Goal: Information Seeking & Learning: Check status

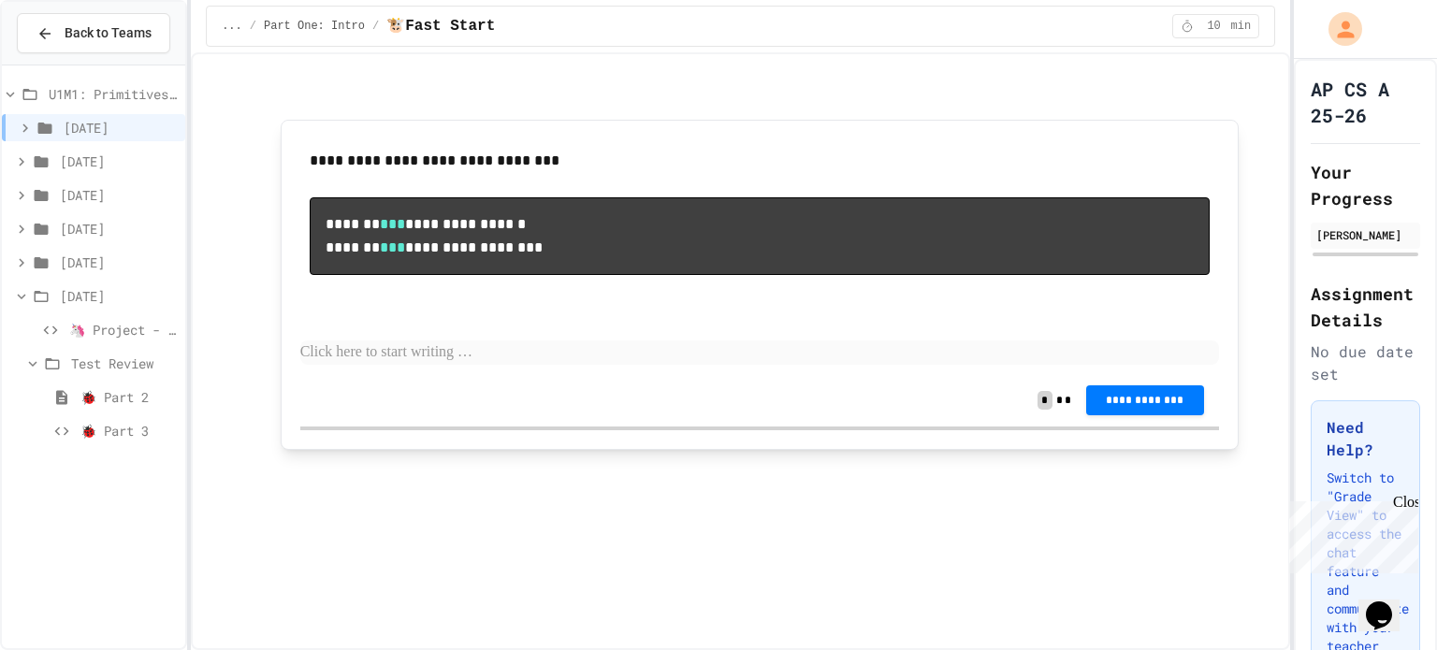
click at [123, 425] on span "🐞 Part 3" at bounding box center [128, 431] width 97 height 20
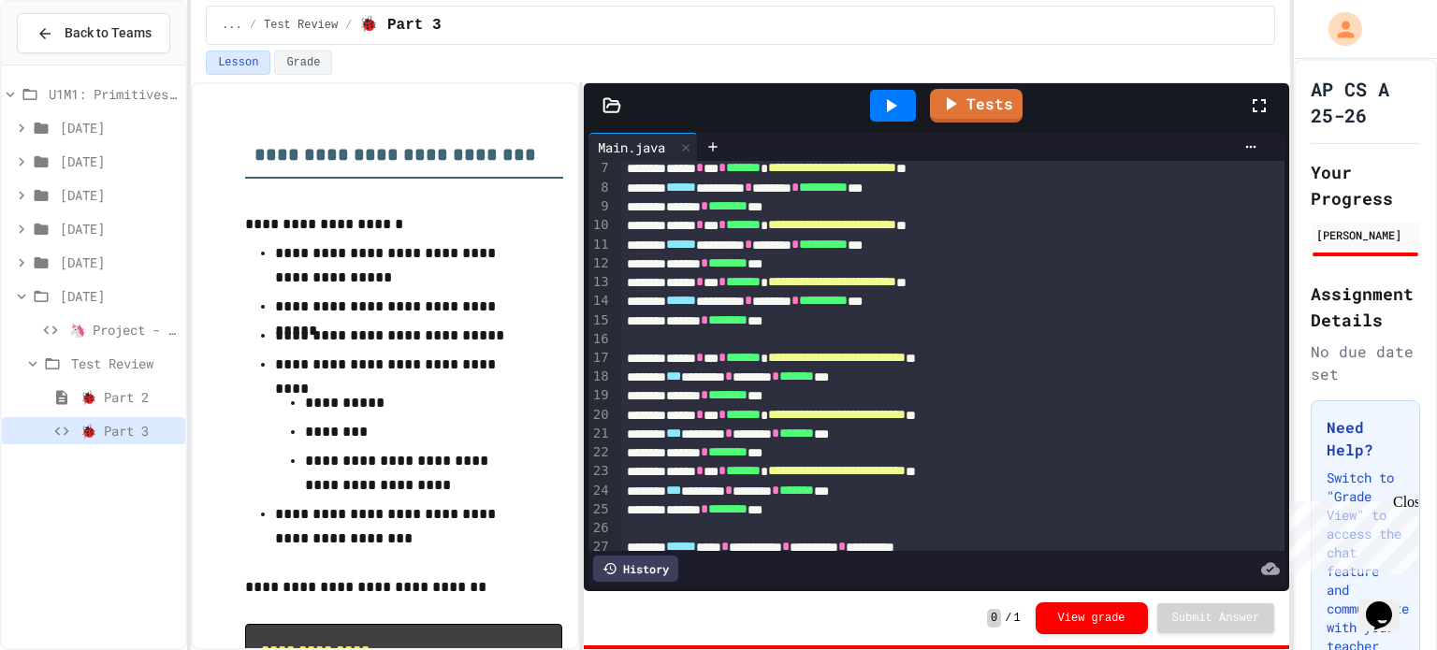
scroll to position [82, 0]
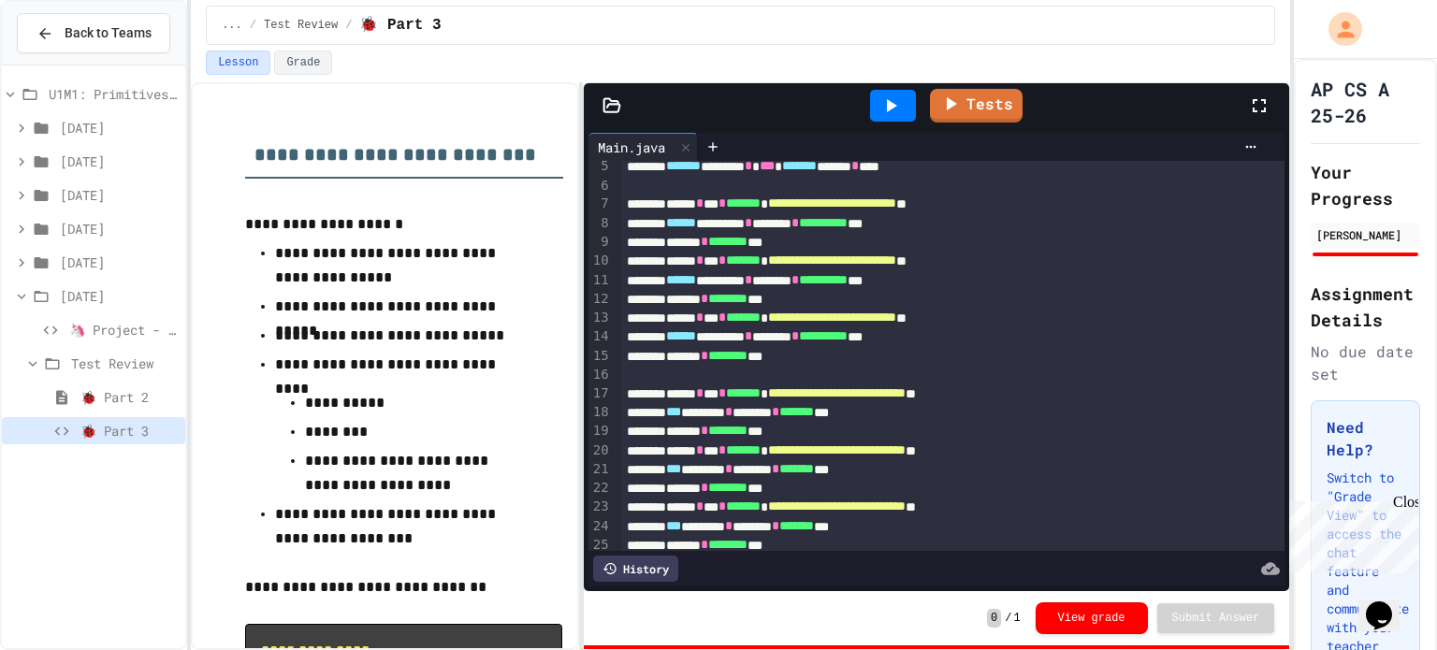
click at [26, 262] on icon at bounding box center [21, 262] width 17 height 17
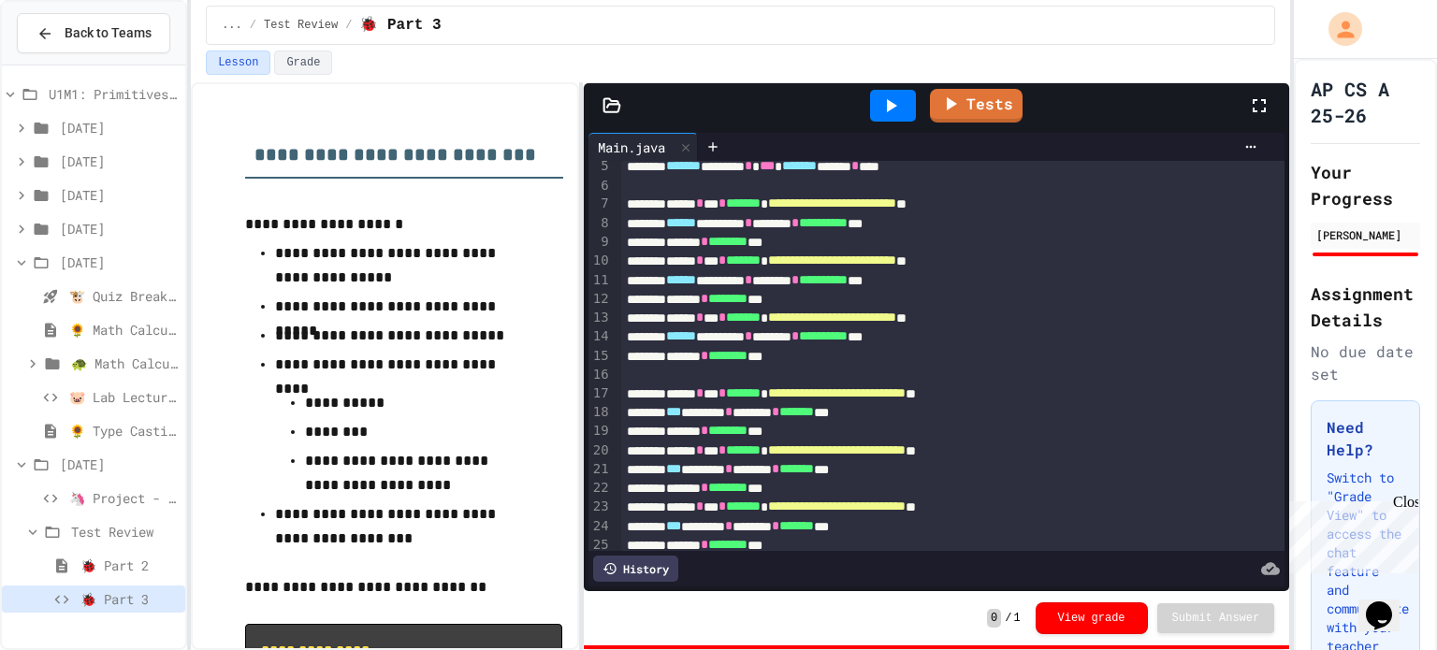
click at [150, 369] on span "🐢 Math Calculations Practice" at bounding box center [124, 364] width 107 height 20
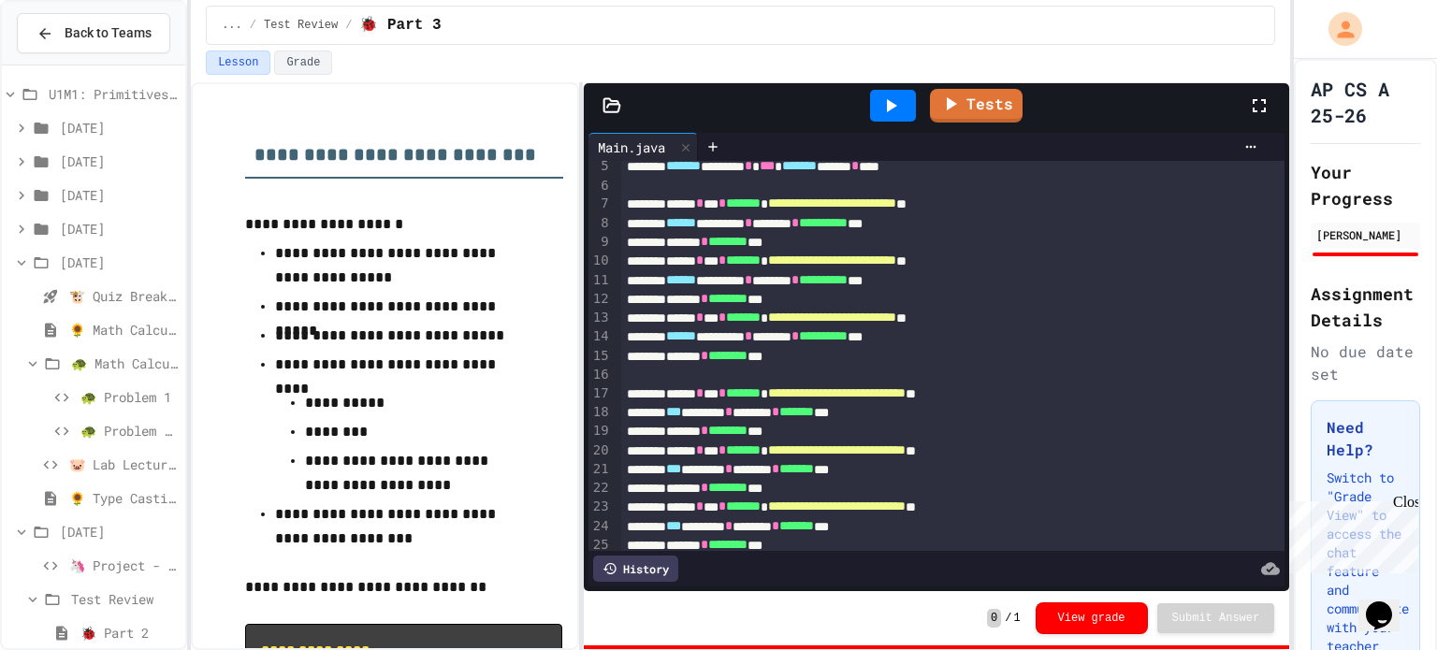
click at [143, 401] on span "🐢 Problem 1" at bounding box center [128, 397] width 97 height 20
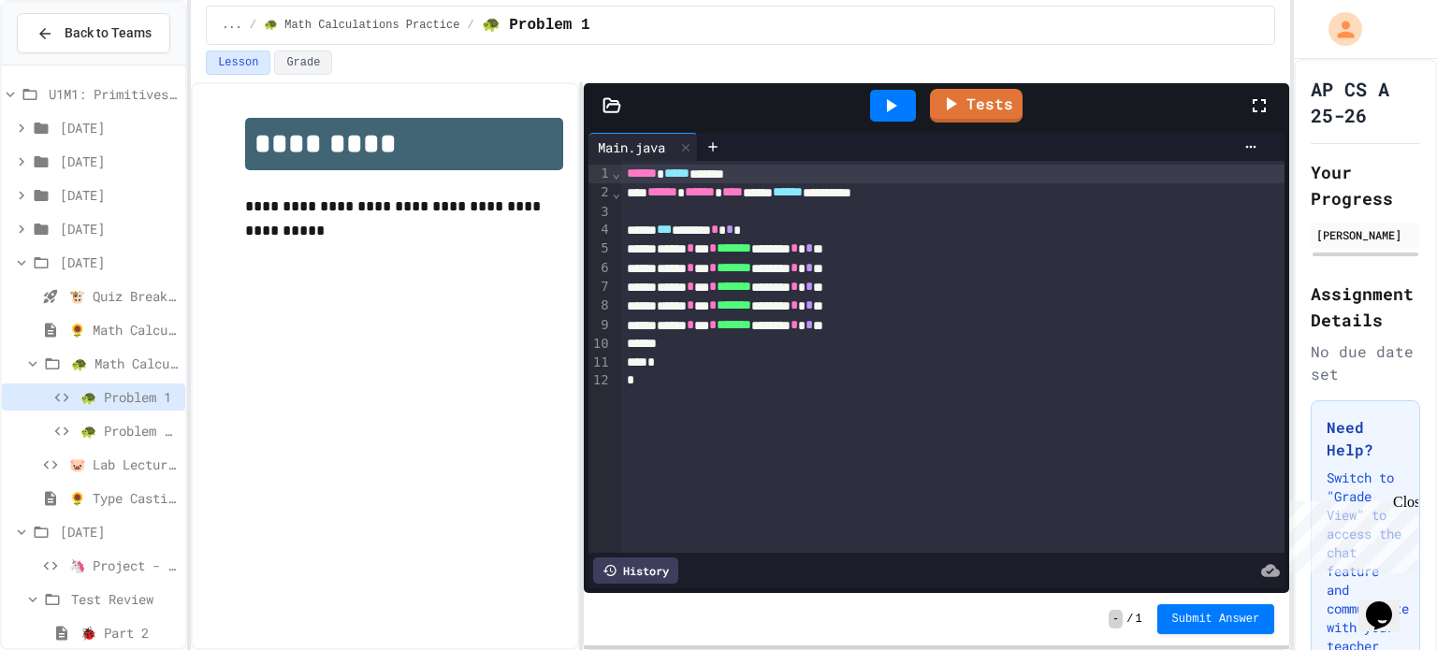
click at [122, 428] on span "🐢 Problem 2: Mission Resource Calculator" at bounding box center [128, 431] width 97 height 20
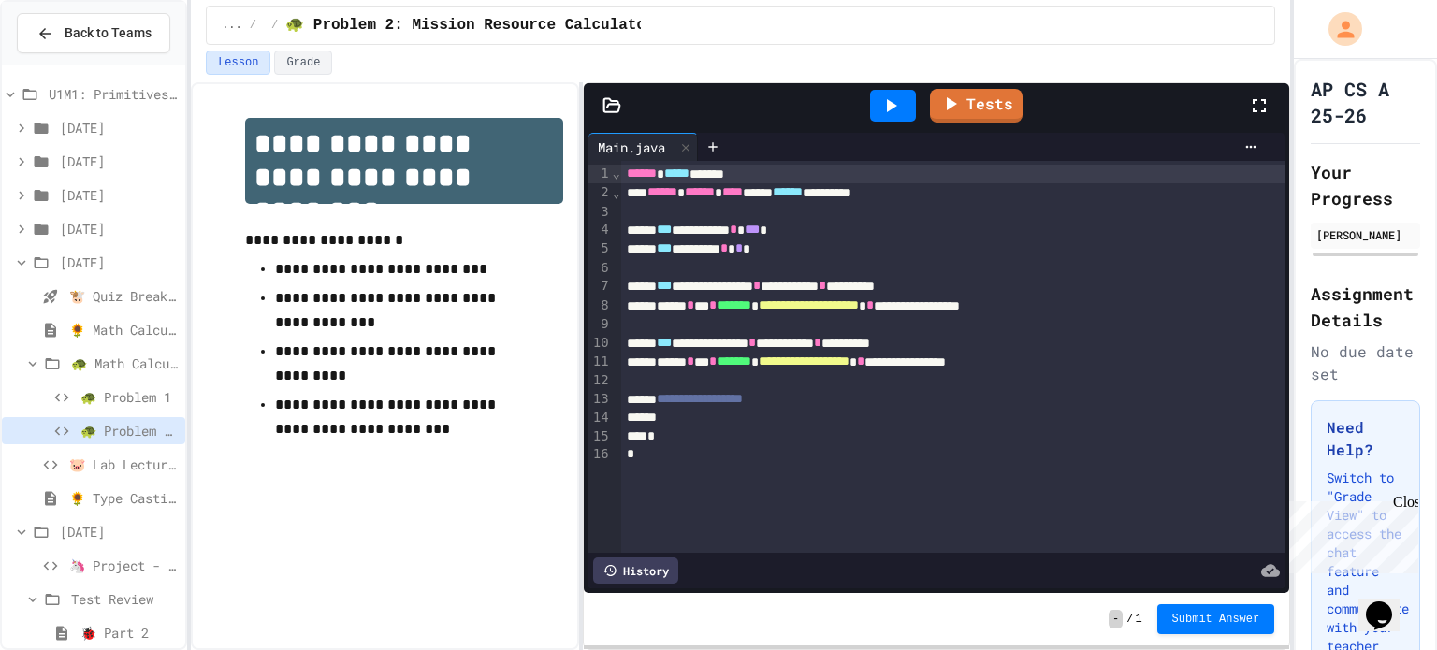
click at [123, 462] on span "🐷 Lab Lecture - Type Casting & Rounding" at bounding box center [123, 465] width 109 height 20
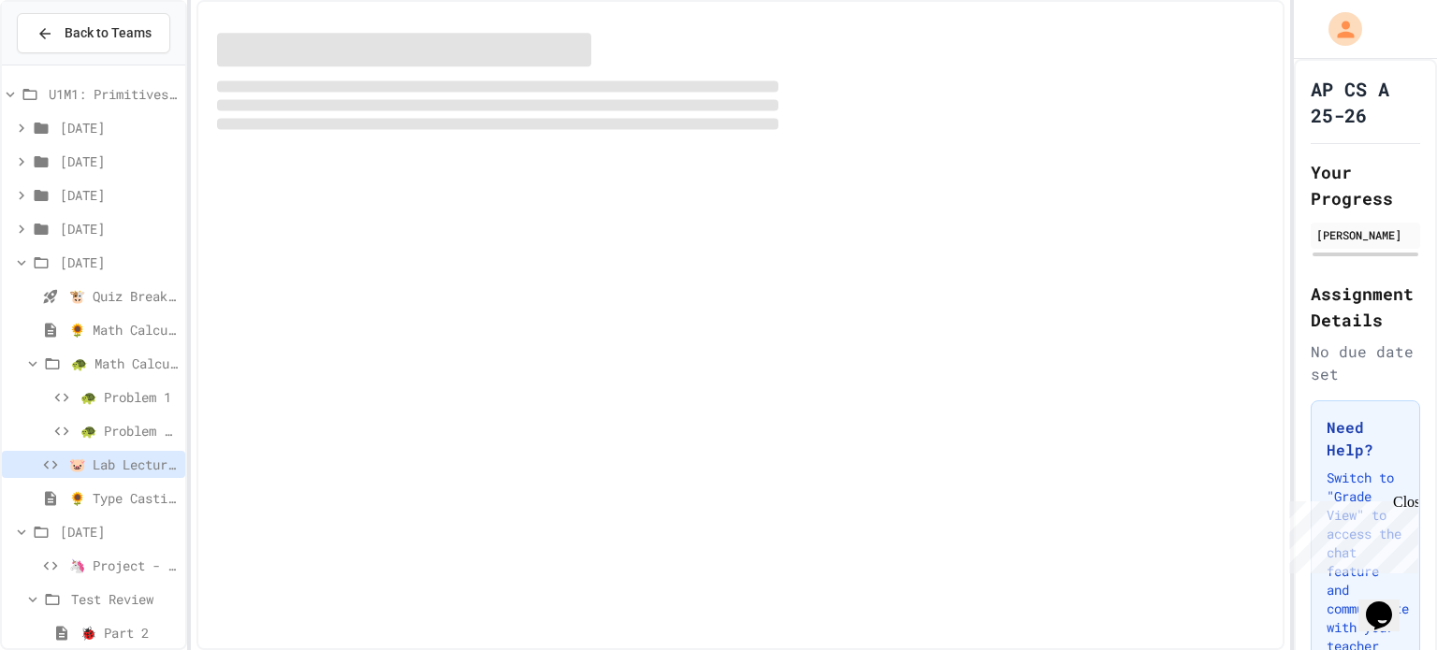
click at [112, 505] on span "🌻 Type Casting & Rounding Notes" at bounding box center [123, 498] width 109 height 20
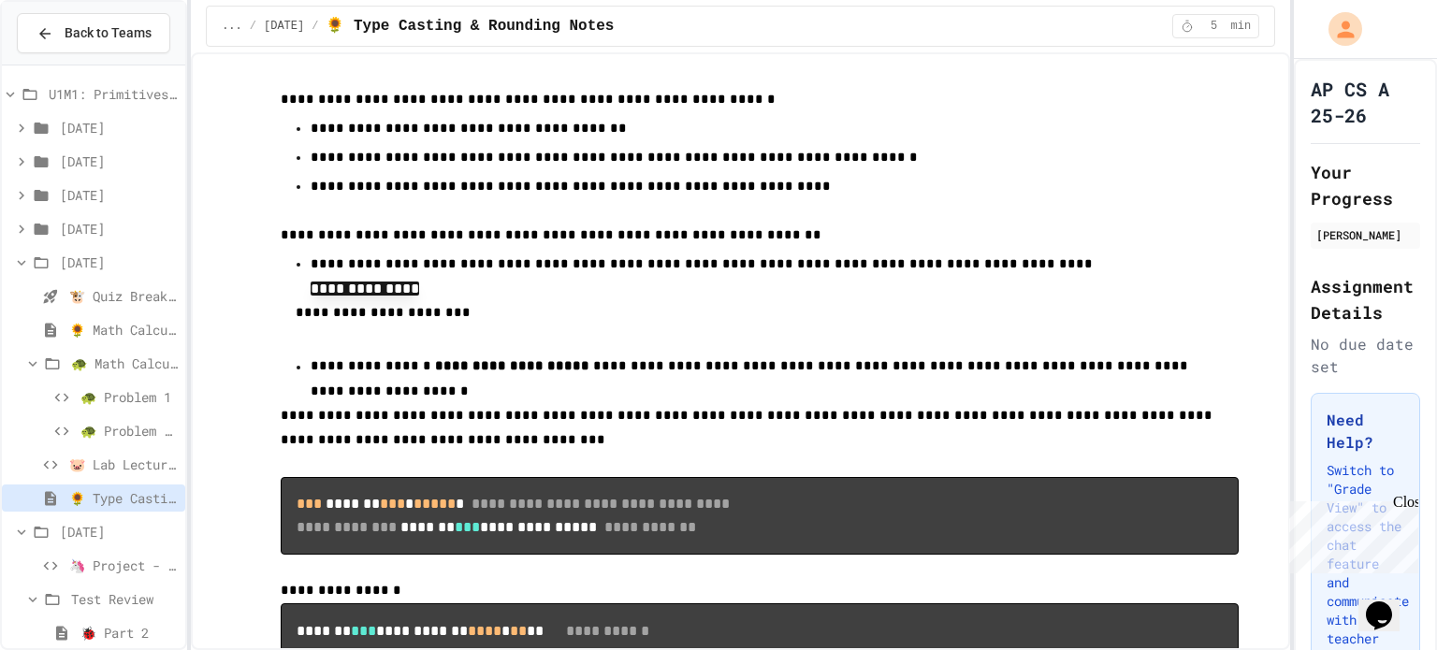
scroll to position [51, 0]
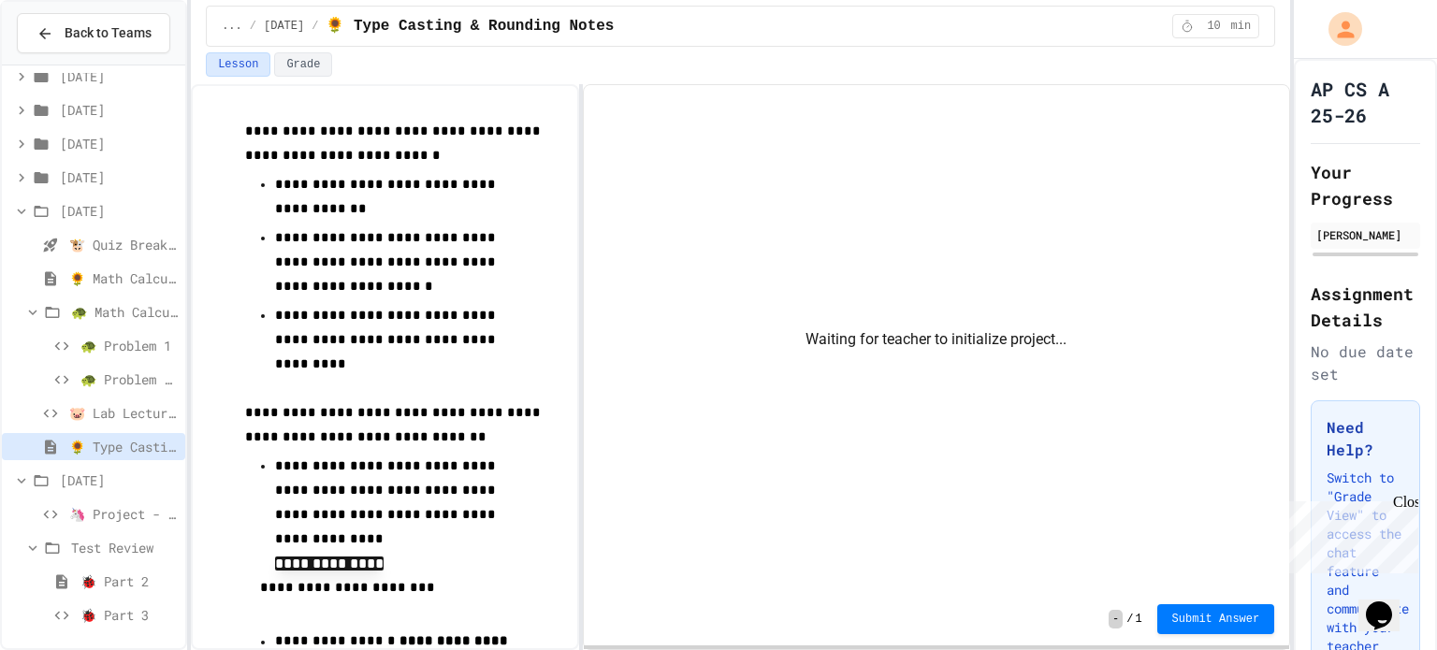
click at [109, 514] on span "🦄 Project - Hidden Figures: Launch Weight Calculator" at bounding box center [123, 514] width 109 height 20
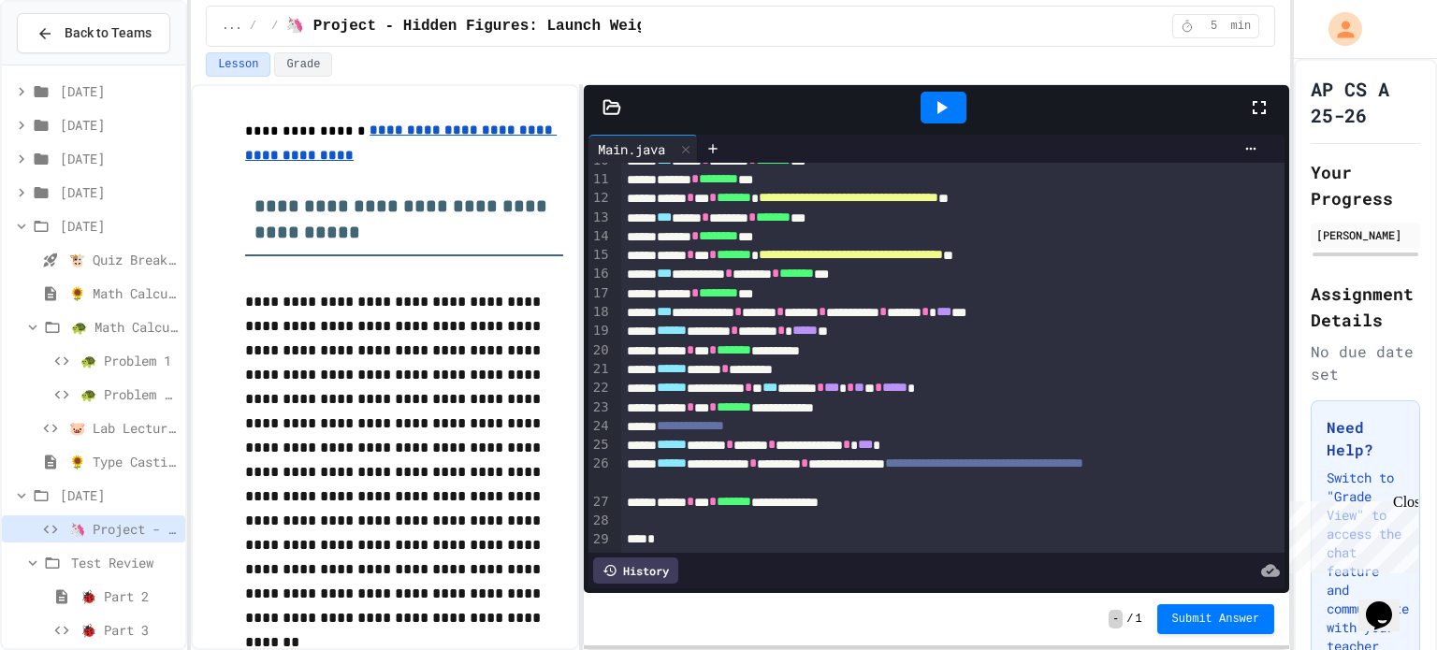
scroll to position [202, 0]
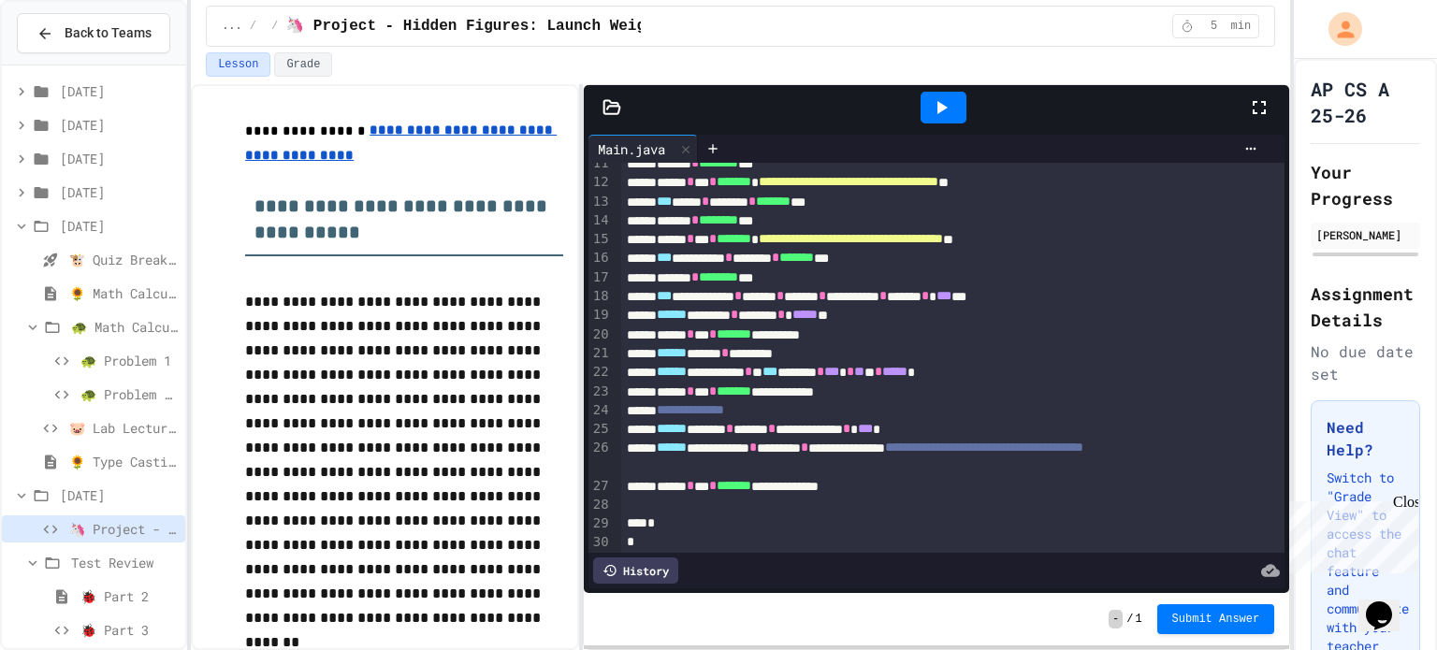
click at [123, 640] on div "🐞 Part 3" at bounding box center [93, 630] width 183 height 27
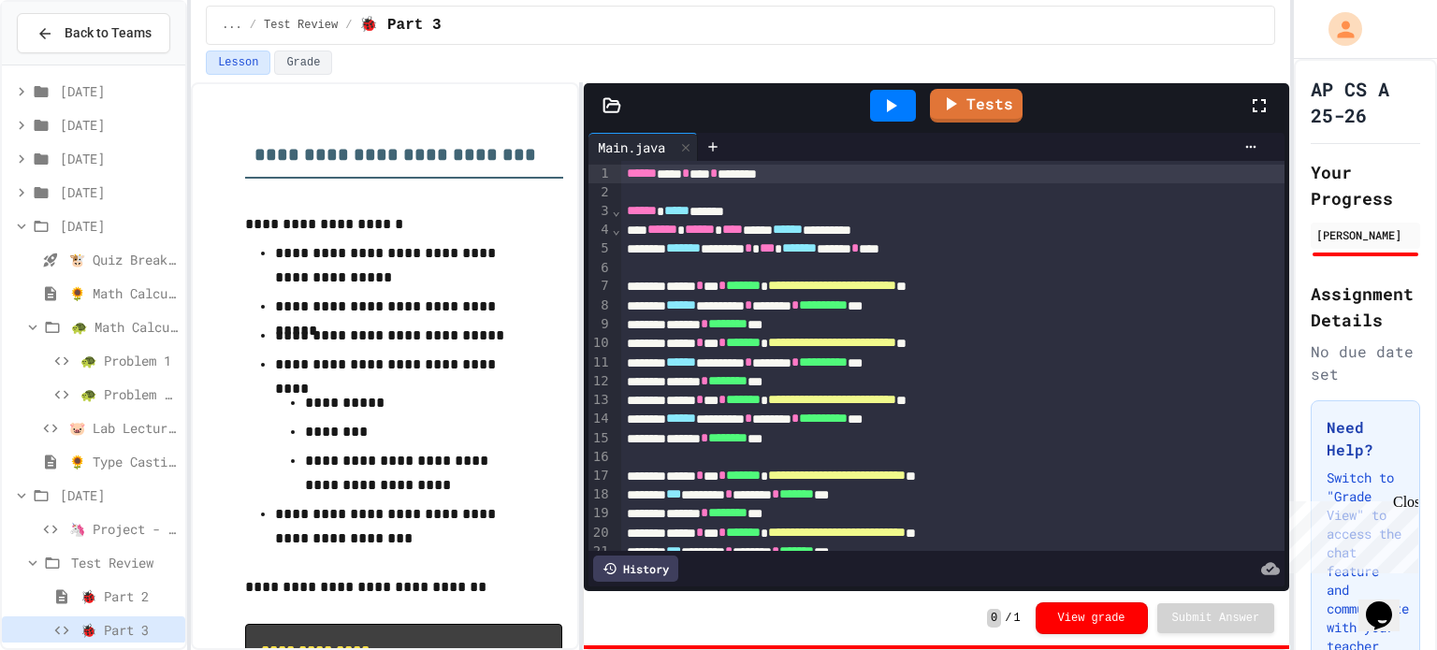
click at [156, 259] on span "🐮 Quiz Break - Output Practice" at bounding box center [123, 260] width 109 height 20
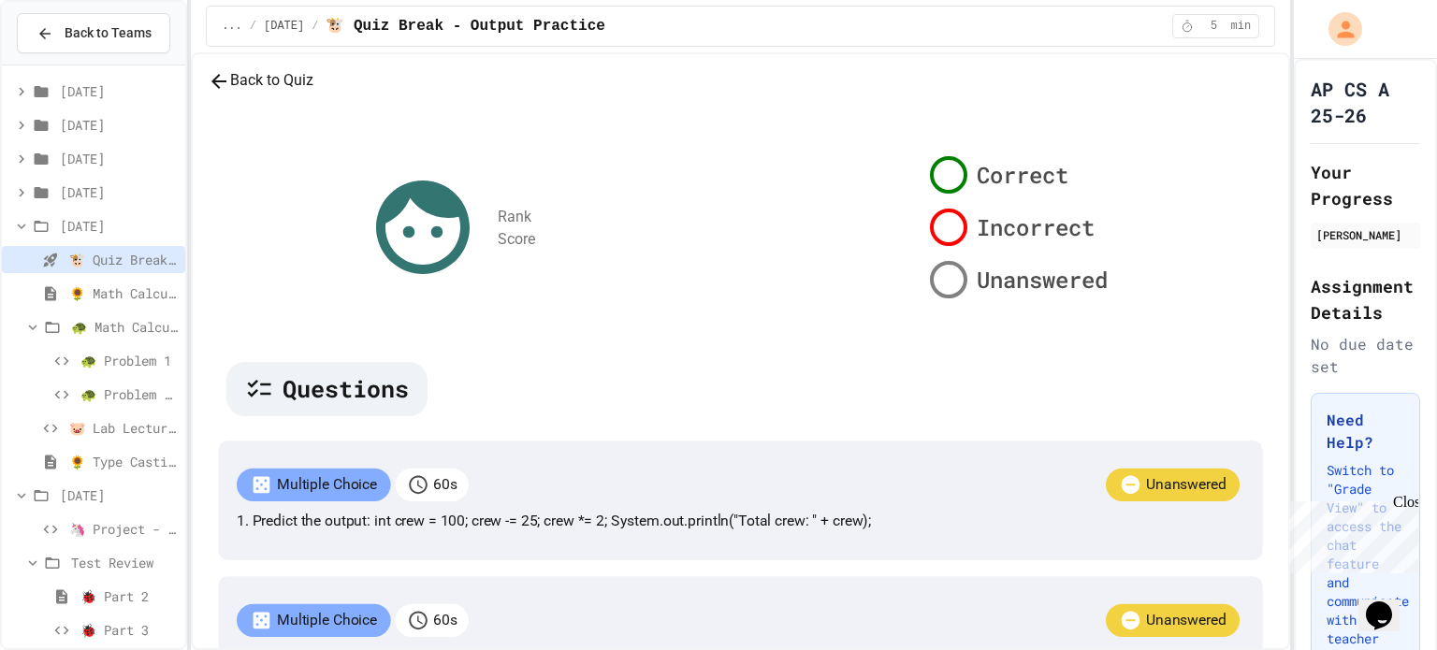
scroll to position [435, 0]
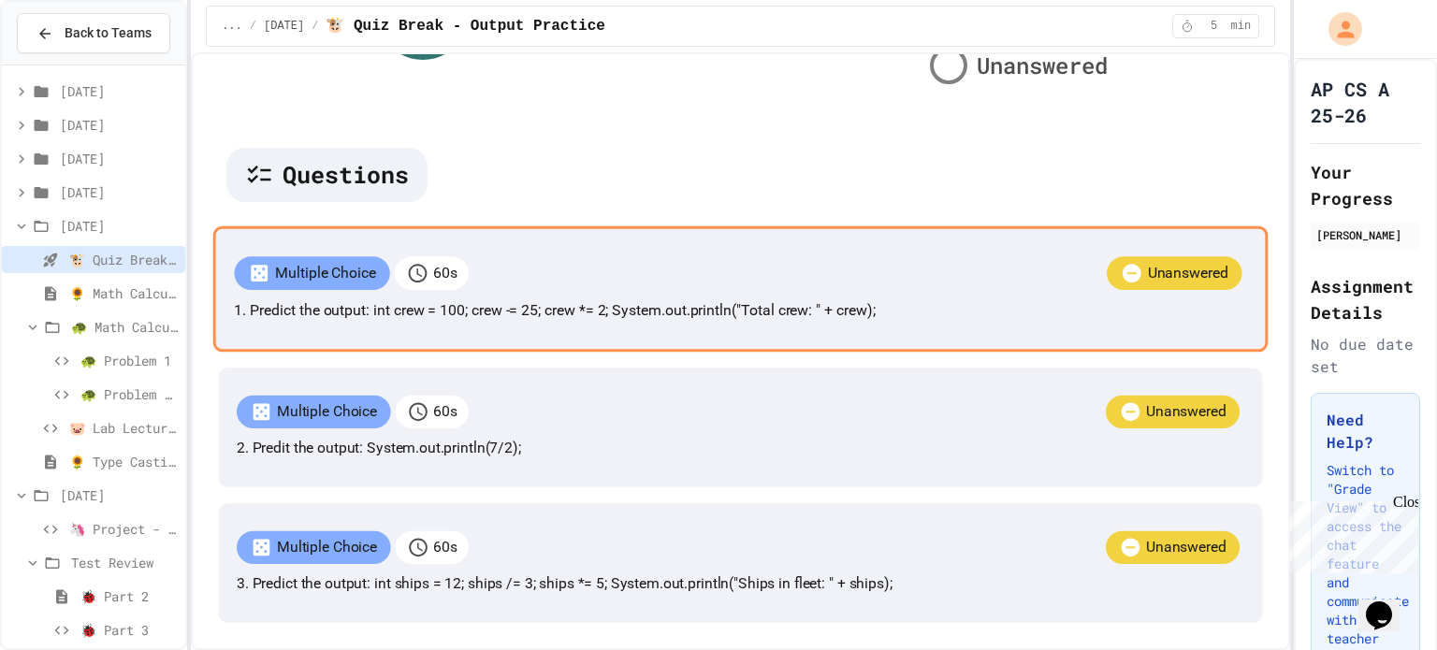
click at [684, 299] on p "1. Predict the output: int crew = 100; crew -= 25; crew *= 2; System.out.printl…" at bounding box center [741, 310] width 1012 height 22
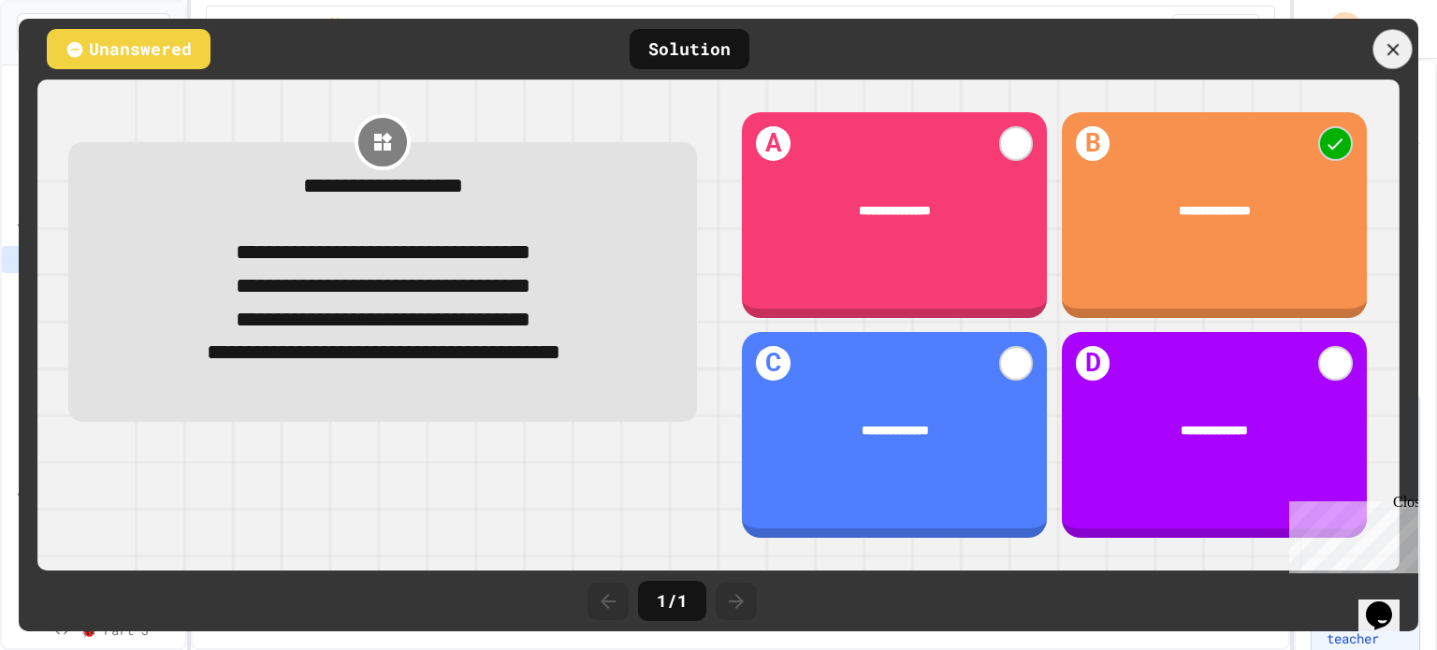
click at [1391, 45] on icon at bounding box center [1393, 49] width 21 height 21
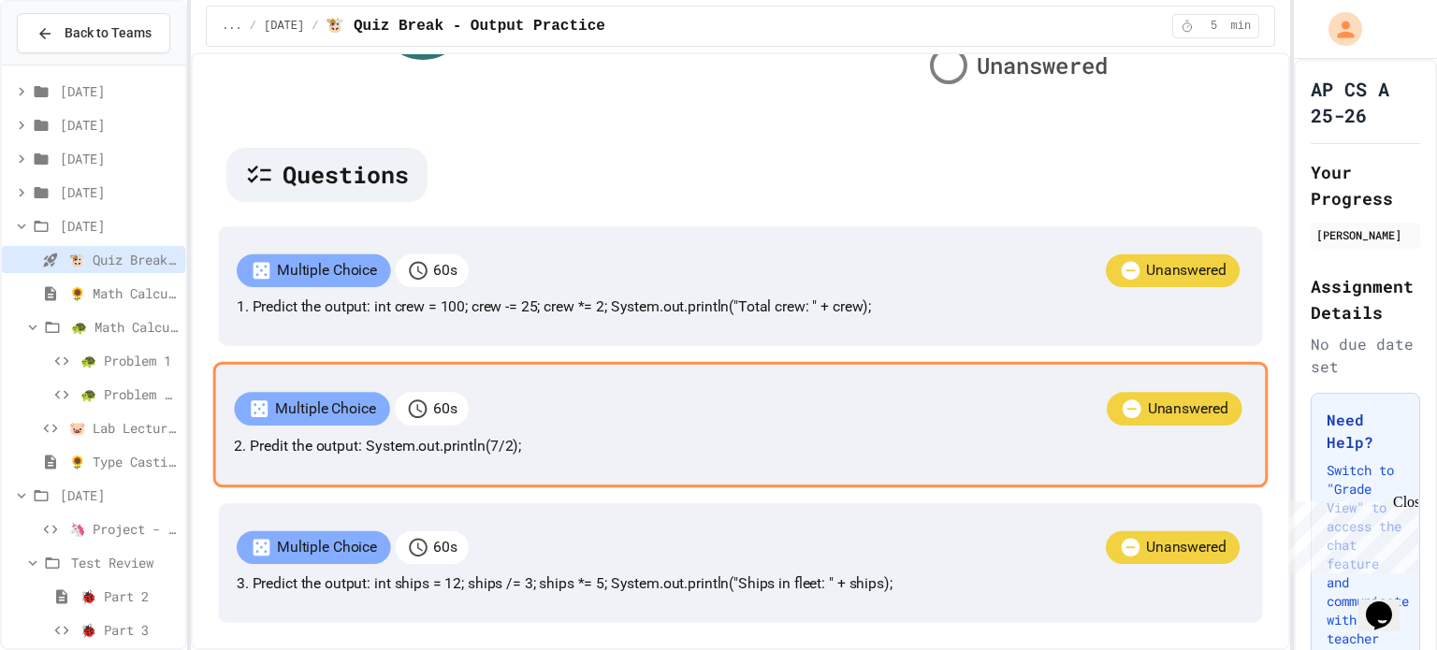
click at [883, 435] on p "2. Predit the output: System.out.println(7/2);" at bounding box center [741, 446] width 1012 height 22
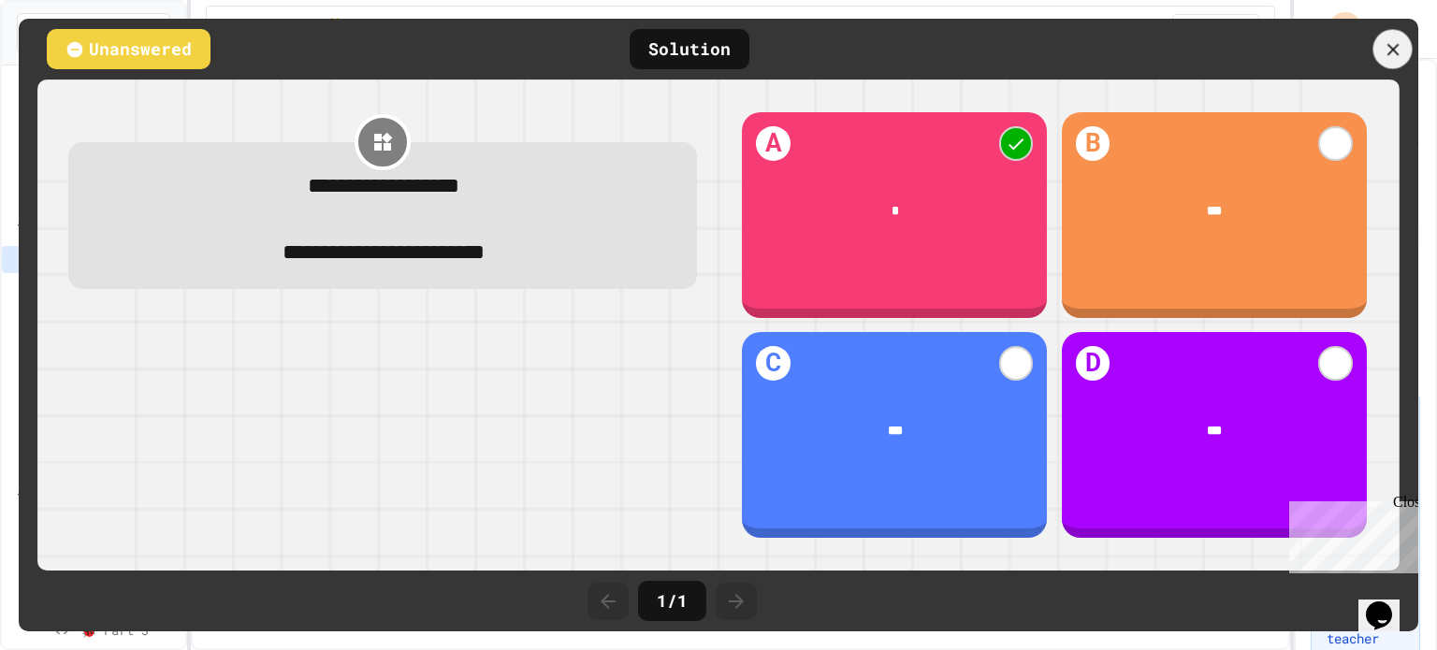
click at [1396, 50] on icon at bounding box center [1393, 49] width 21 height 21
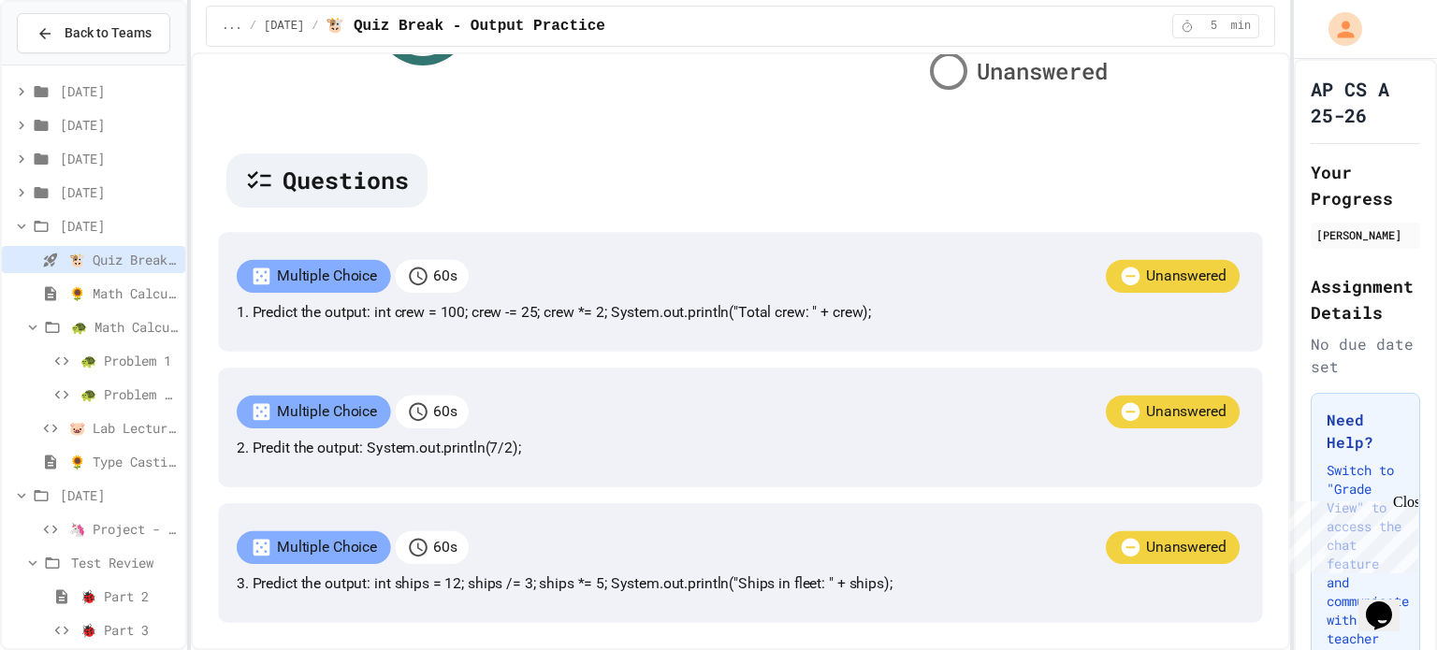
click at [104, 196] on span "[DATE]" at bounding box center [119, 192] width 118 height 20
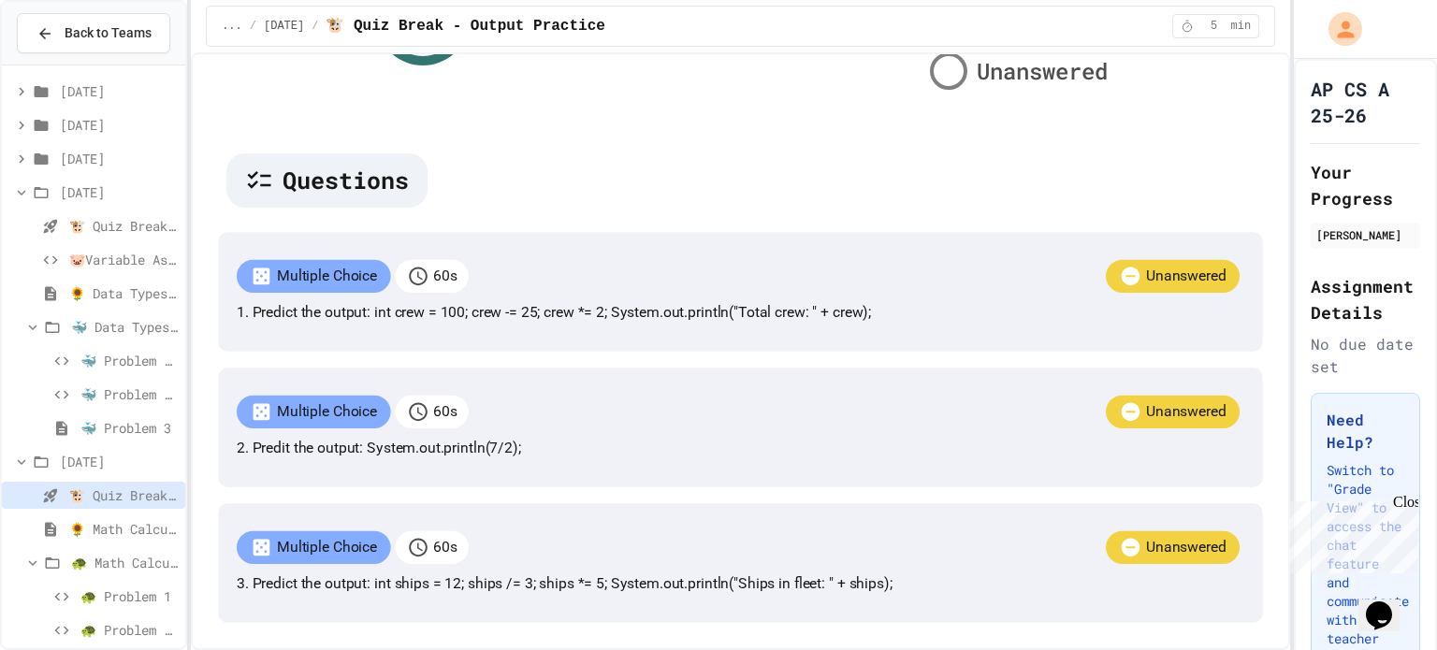
click at [112, 216] on span "🐮 Quiz Break - output practice" at bounding box center [123, 226] width 109 height 20
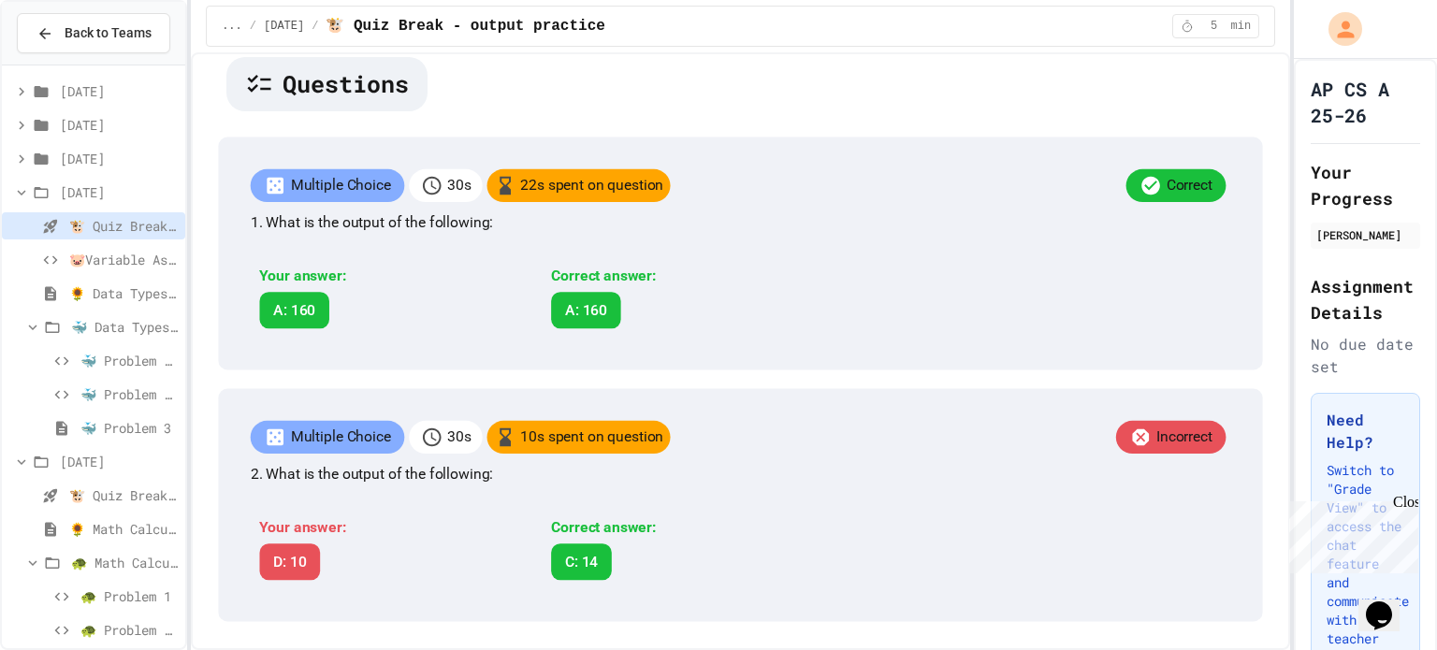
scroll to position [470, 0]
click at [109, 162] on span "[DATE]" at bounding box center [119, 159] width 118 height 20
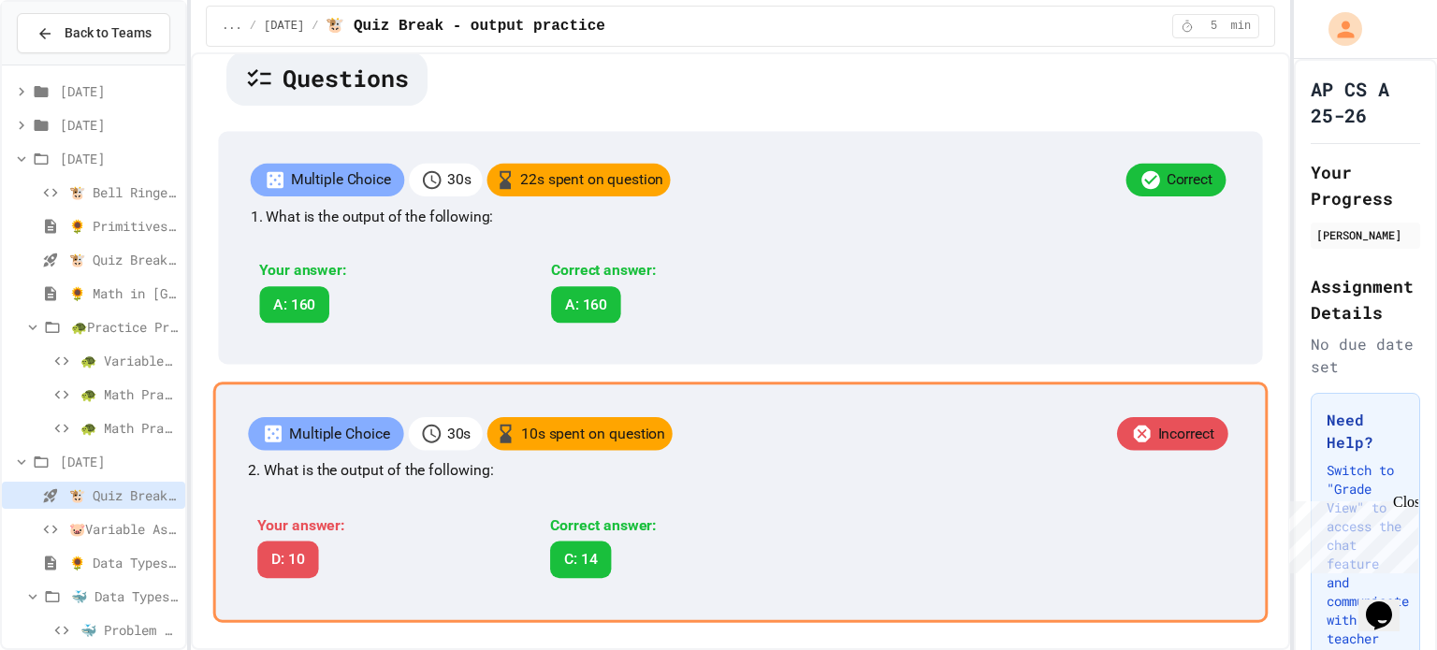
click at [482, 496] on div "Your answer: D: 10 Correct answer: C: 14" at bounding box center [543, 542] width 590 height 92
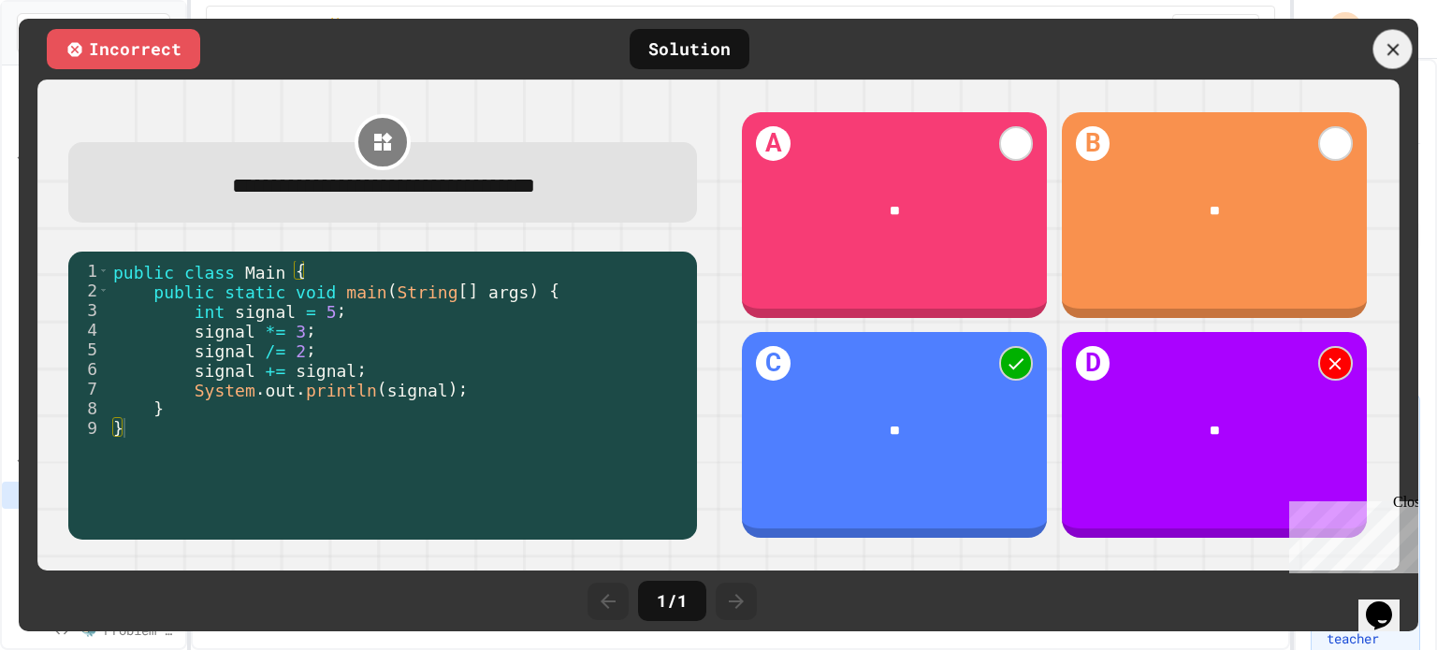
click at [1393, 40] on icon at bounding box center [1393, 49] width 21 height 21
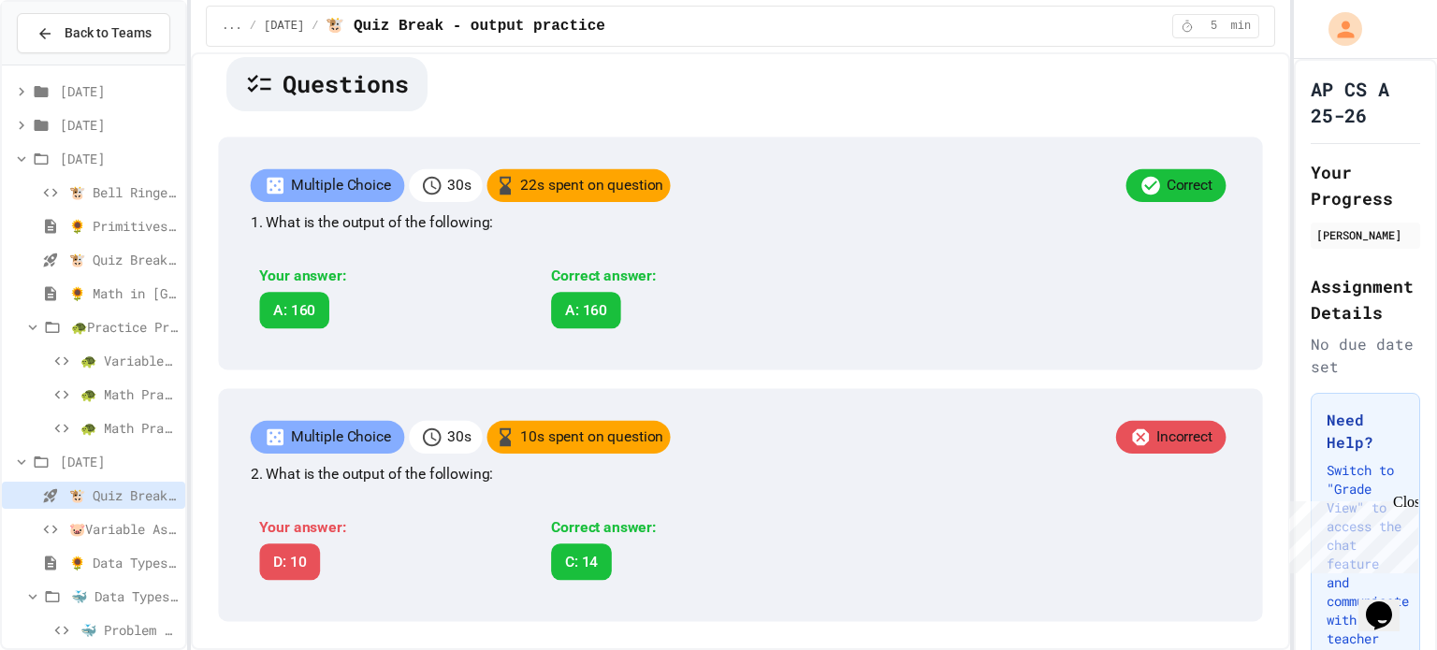
click at [142, 251] on span "🐮 Quiz Break - Print Statements" at bounding box center [123, 260] width 109 height 20
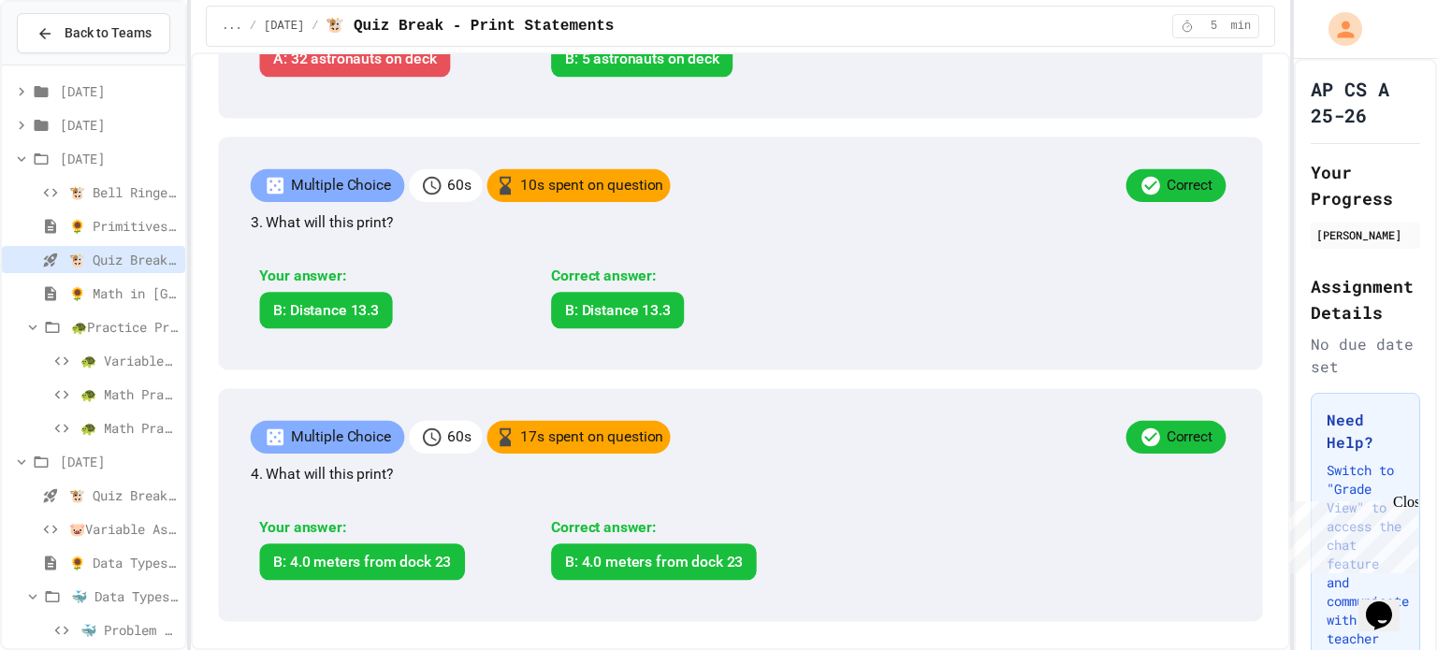
scroll to position [1052, 0]
click at [87, 128] on span "[DATE]" at bounding box center [119, 125] width 118 height 20
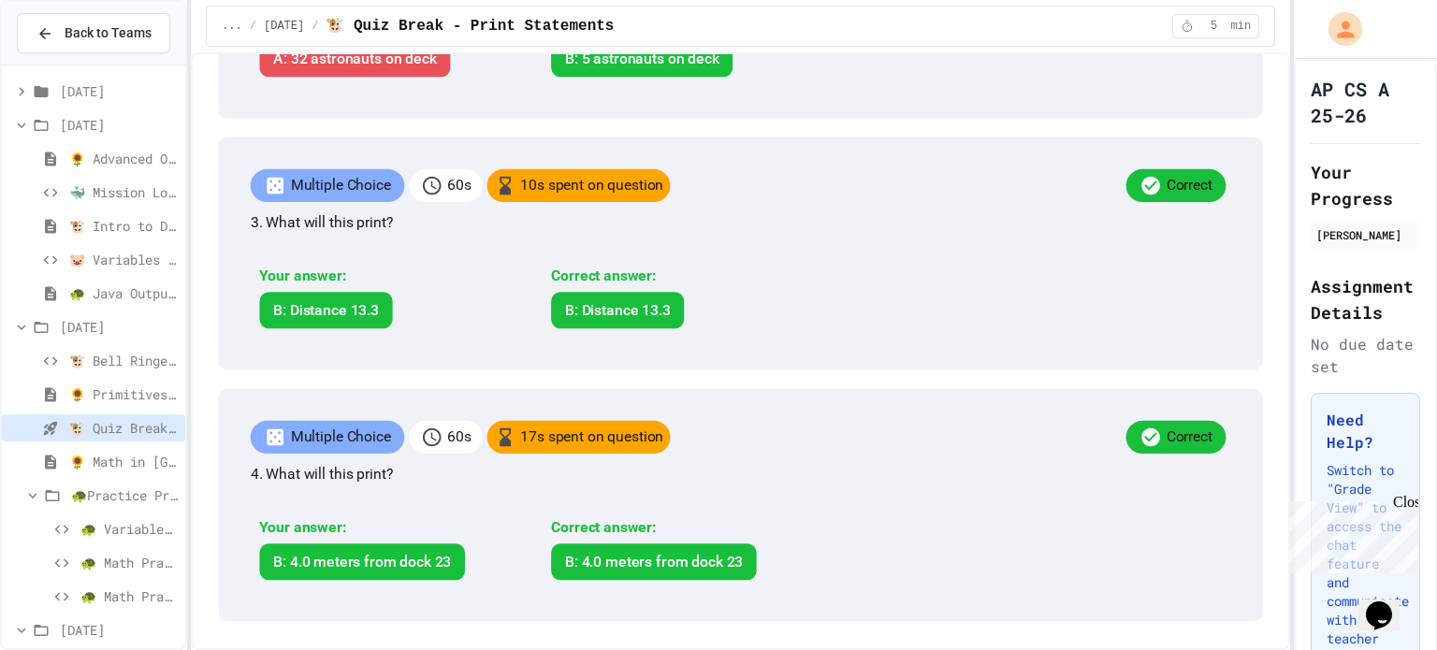
click at [113, 97] on span "[DATE]" at bounding box center [119, 91] width 118 height 20
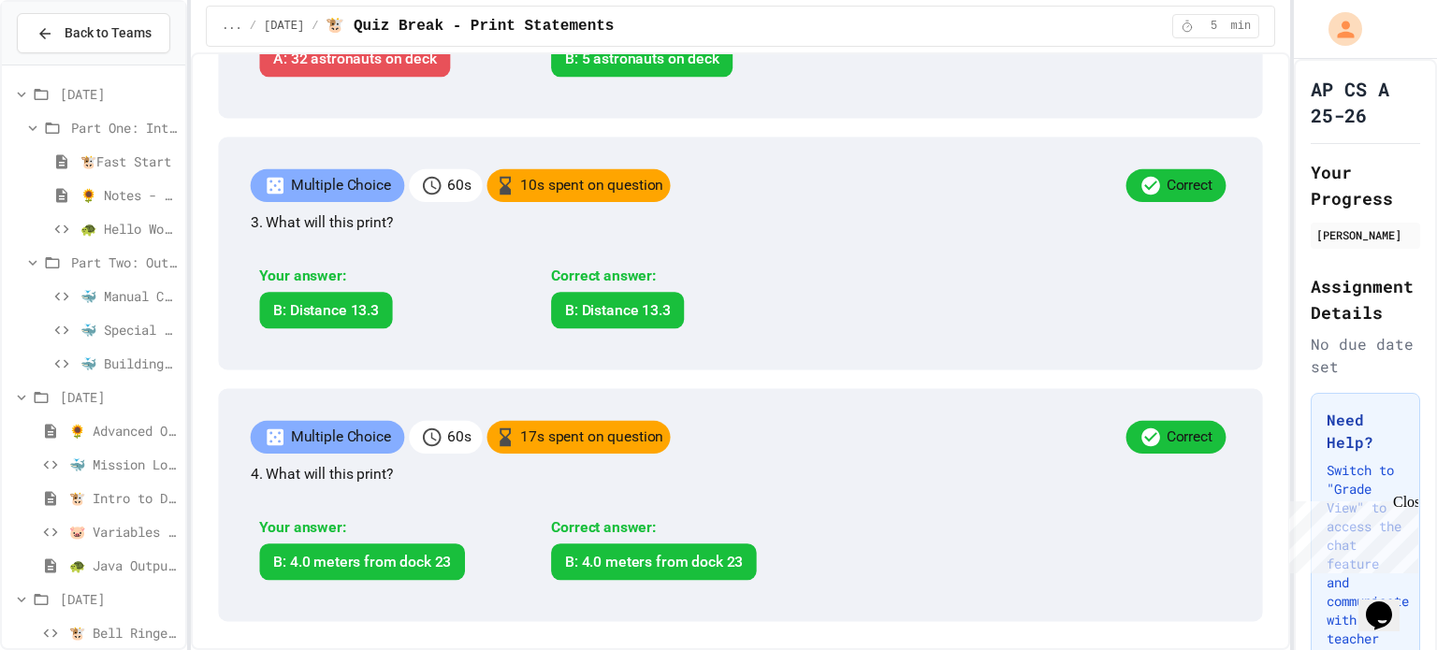
scroll to position [0, 0]
